Goal: Navigation & Orientation: Find specific page/section

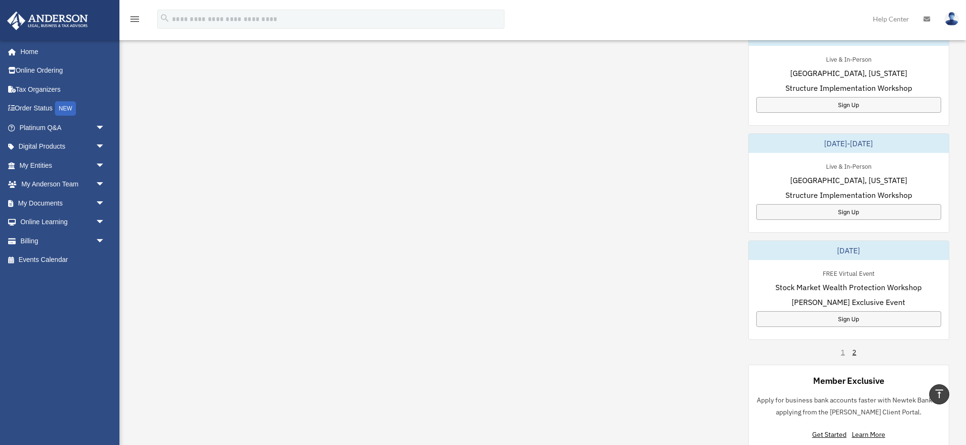
scroll to position [465, 0]
click at [843, 346] on div "1 2" at bounding box center [848, 351] width 15 height 10
click at [855, 346] on link "2" at bounding box center [855, 351] width 4 height 10
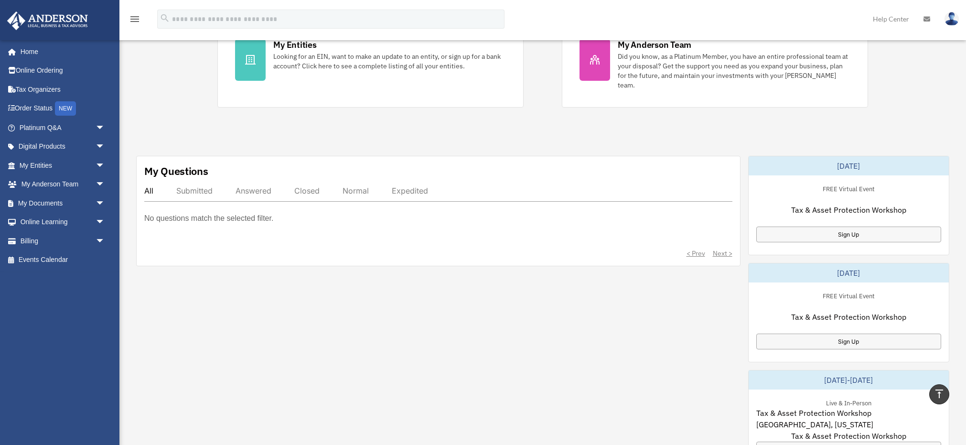
scroll to position [167, 0]
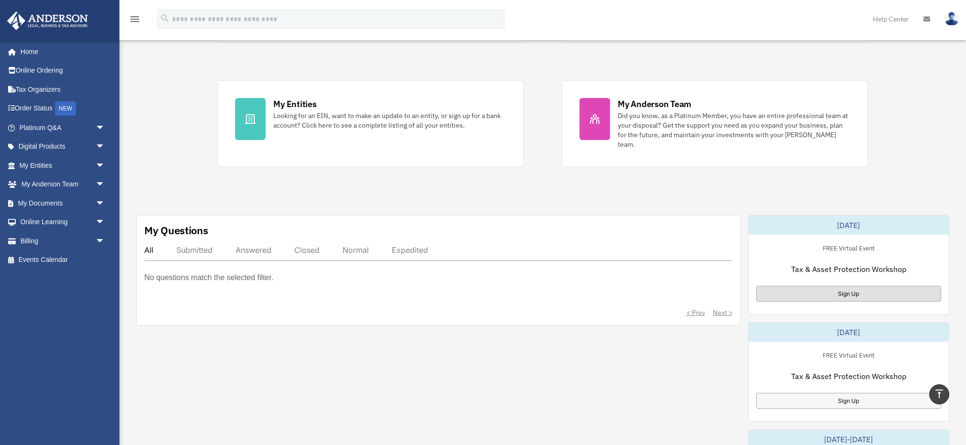
click at [843, 289] on div "Sign Up" at bounding box center [849, 294] width 185 height 16
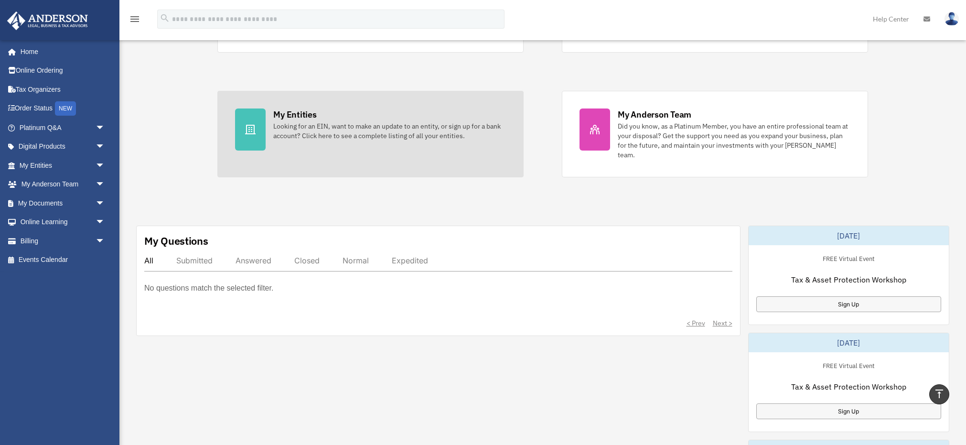
scroll to position [157, 0]
click at [287, 130] on div "Looking for an EIN, want to make an update to an entity, or sign up for a bank …" at bounding box center [389, 130] width 233 height 19
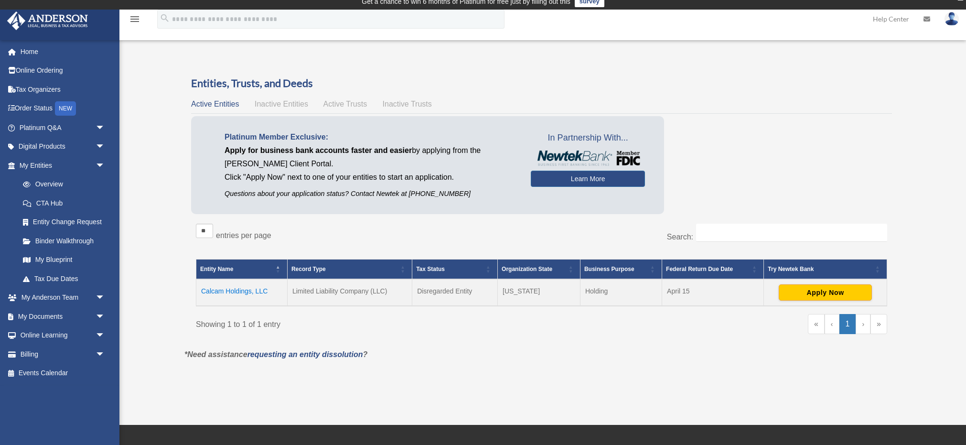
scroll to position [7, 0]
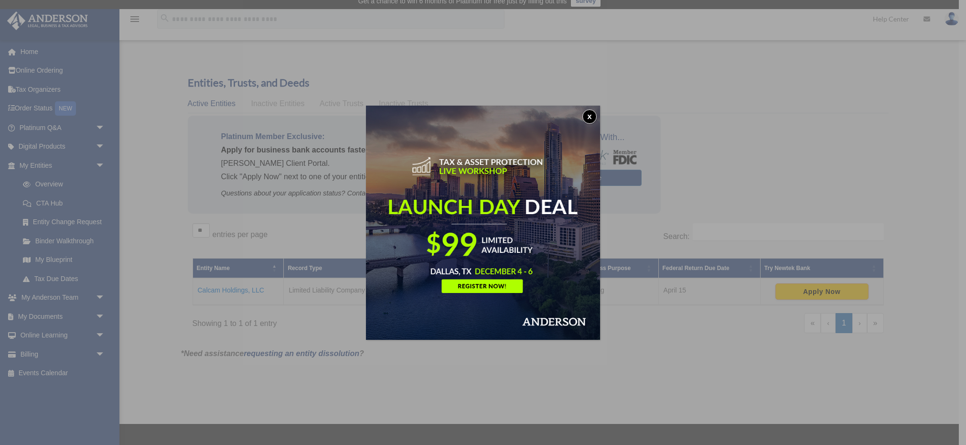
click at [591, 119] on button "x" at bounding box center [590, 116] width 14 height 14
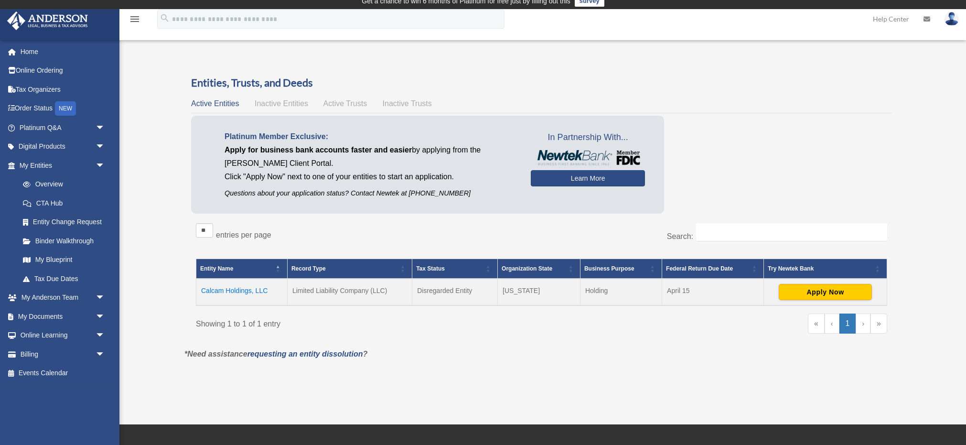
click at [574, 183] on link "Learn More" at bounding box center [588, 178] width 114 height 16
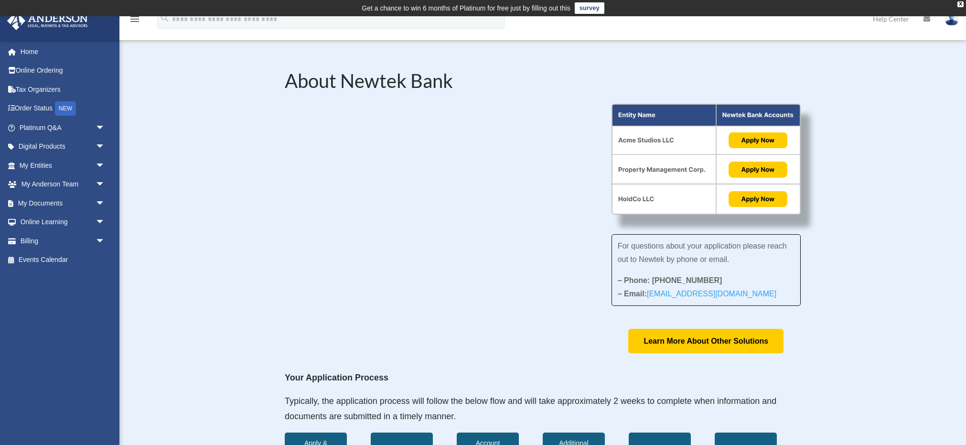
click at [754, 166] on img at bounding box center [706, 159] width 189 height 111
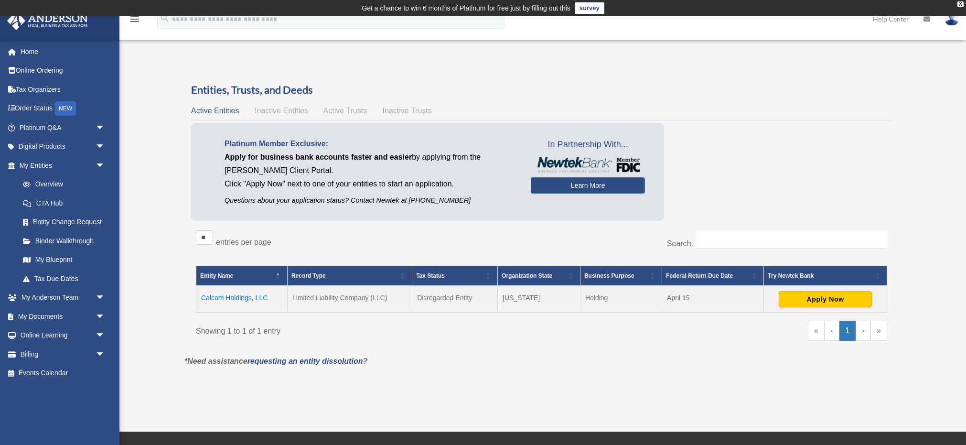
click at [431, 273] on span "Tax Status" at bounding box center [430, 275] width 29 height 7
click at [427, 273] on span "Tax Status" at bounding box center [430, 275] width 29 height 7
click at [358, 278] on th "Record Type" at bounding box center [349, 276] width 125 height 20
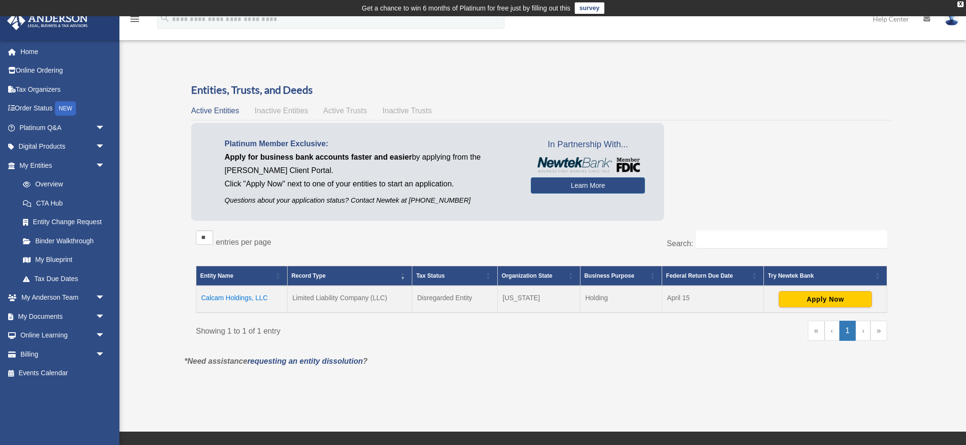
click at [358, 278] on th "Record Type" at bounding box center [349, 276] width 125 height 20
click at [47, 182] on link "Overview" at bounding box center [66, 184] width 106 height 19
click at [46, 200] on link "CTA Hub" at bounding box center [66, 203] width 106 height 19
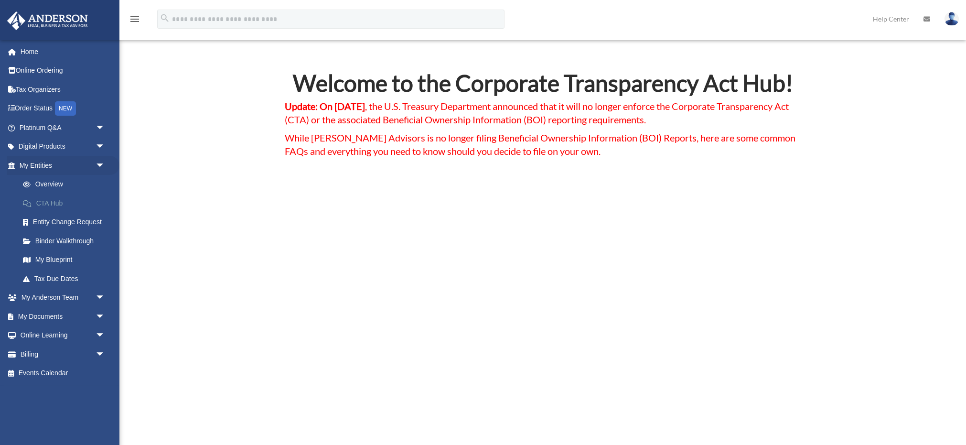
scroll to position [32, 0]
click at [50, 219] on link "Entity Change Request" at bounding box center [66, 222] width 106 height 19
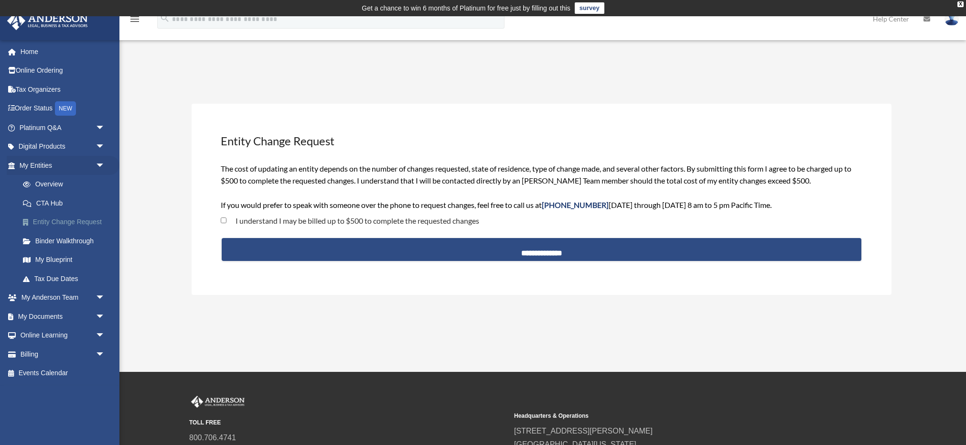
click at [55, 217] on link "Entity Change Request" at bounding box center [66, 222] width 106 height 19
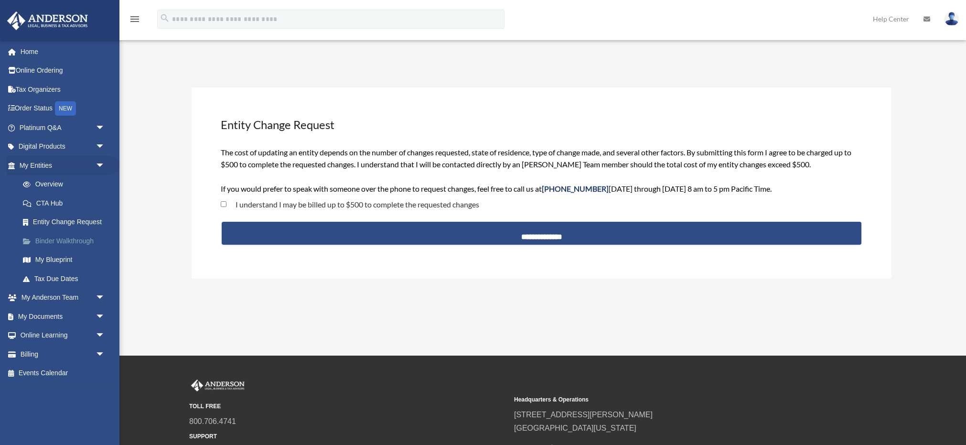
click at [45, 237] on link "Binder Walkthrough" at bounding box center [66, 240] width 106 height 19
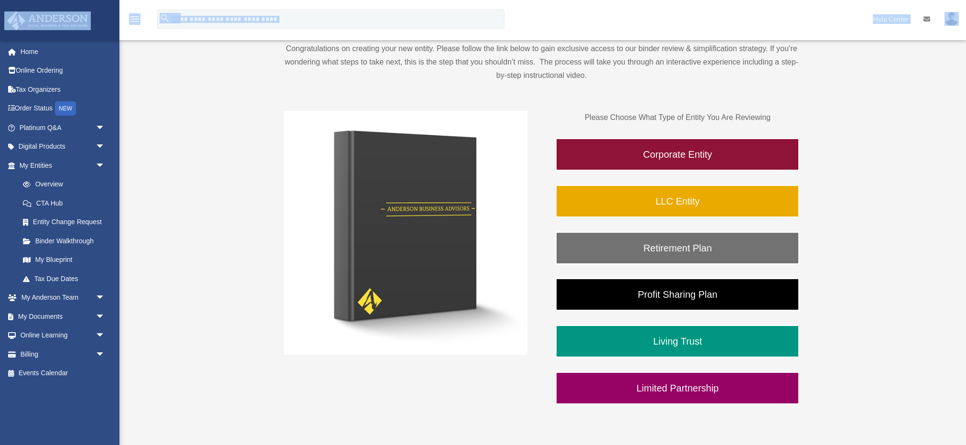
scroll to position [133, 0]
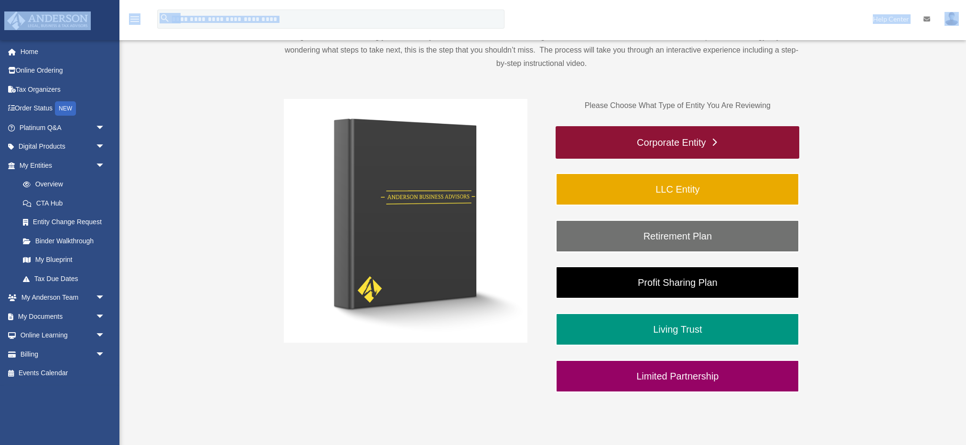
click at [661, 144] on link "Corporate Entity" at bounding box center [678, 142] width 244 height 33
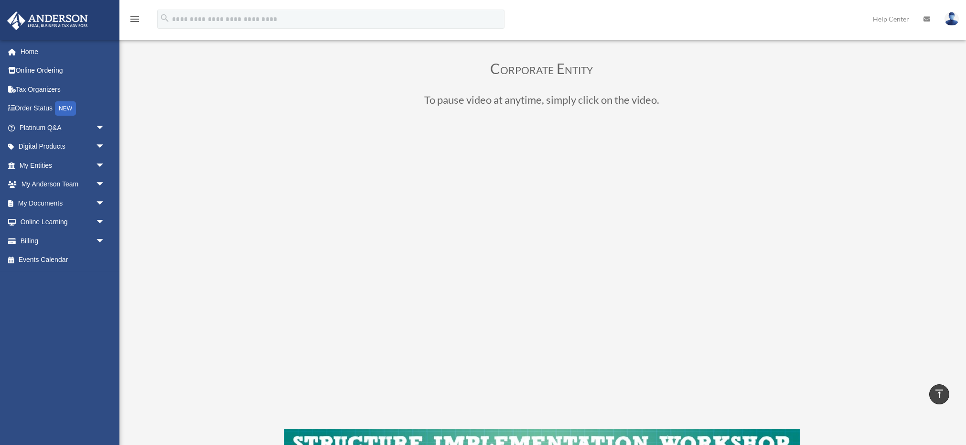
scroll to position [64, 0]
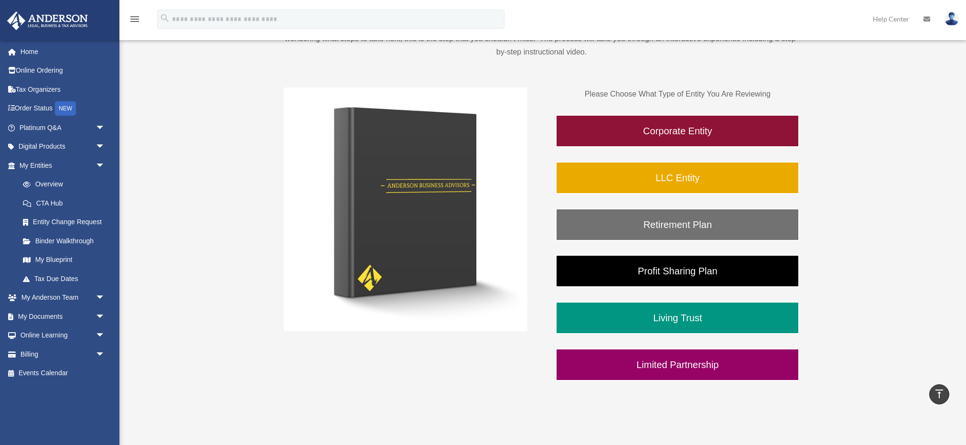
scroll to position [142, 0]
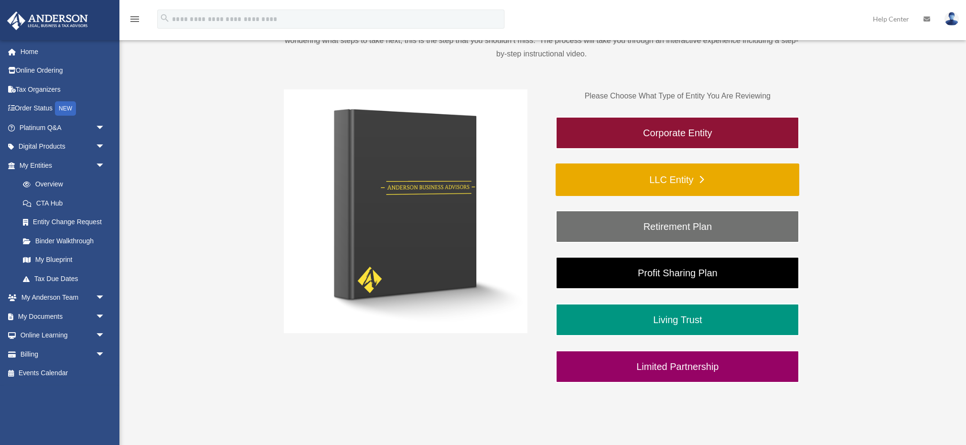
click at [665, 180] on link "LLC Entity" at bounding box center [678, 179] width 244 height 33
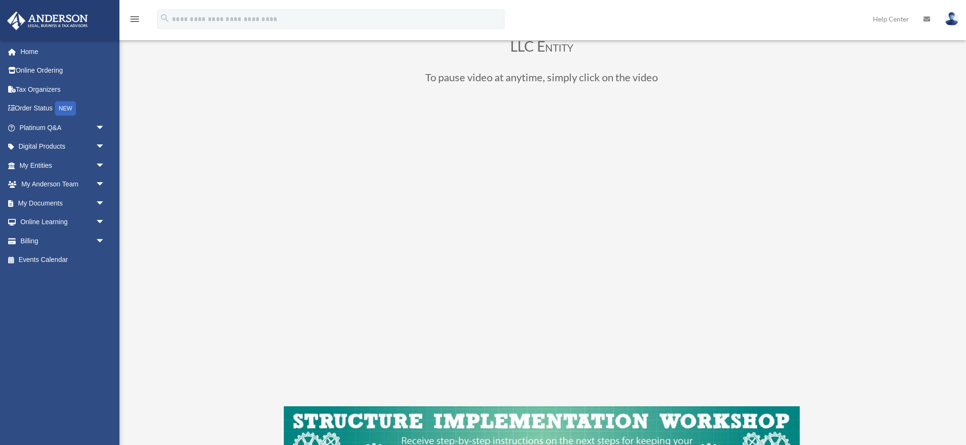
scroll to position [117, 0]
